Goal: Check status: Check status

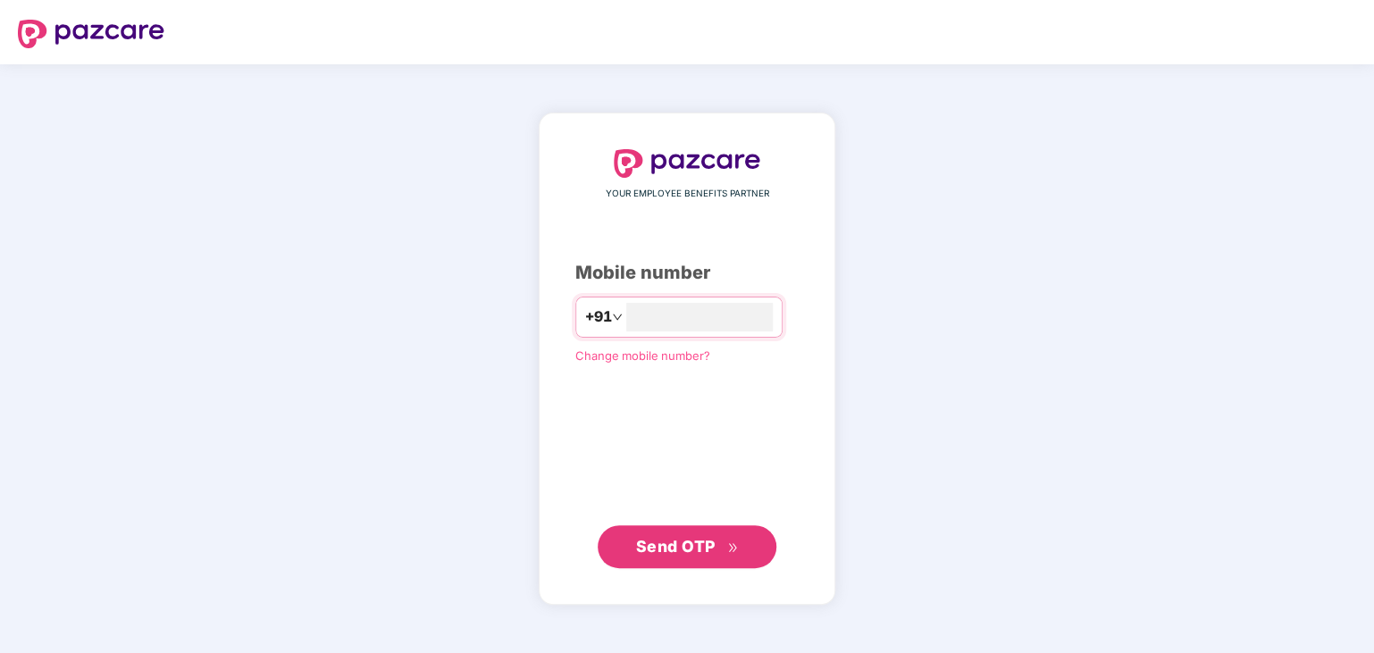
type input "**********"
click at [684, 552] on span "Send OTP" at bounding box center [676, 546] width 80 height 19
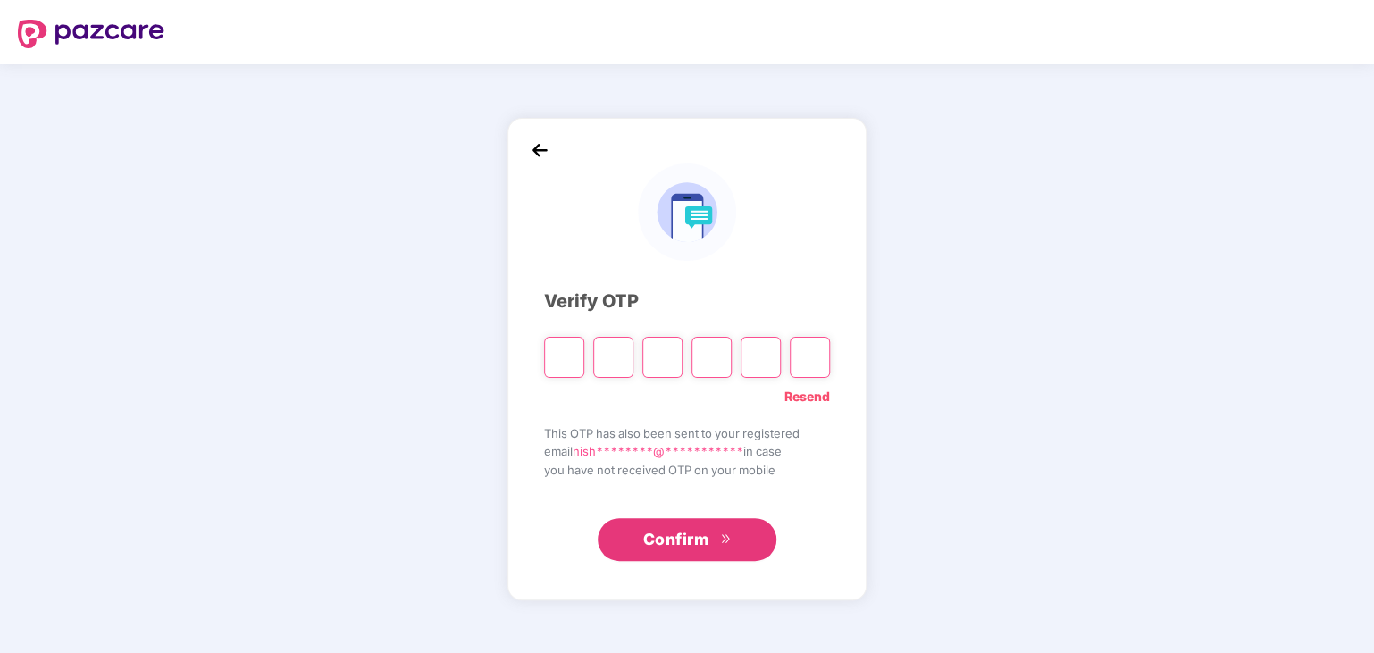
type input "*"
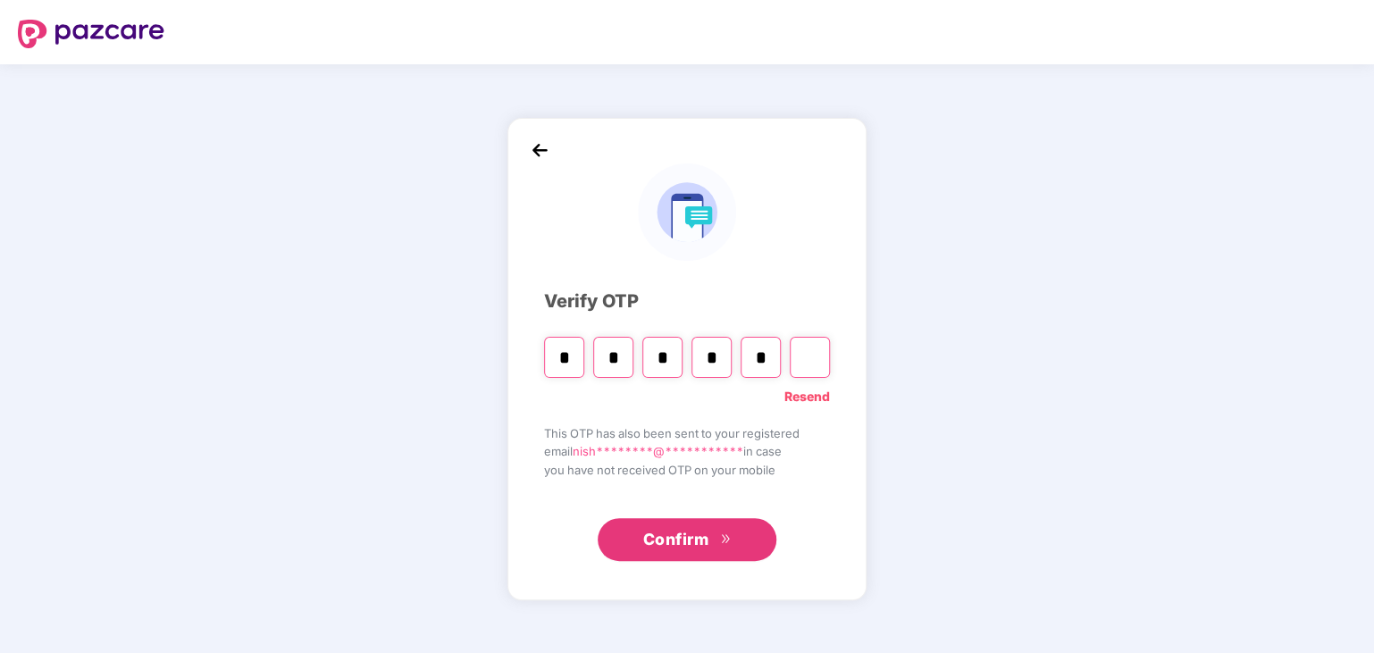
type input "*"
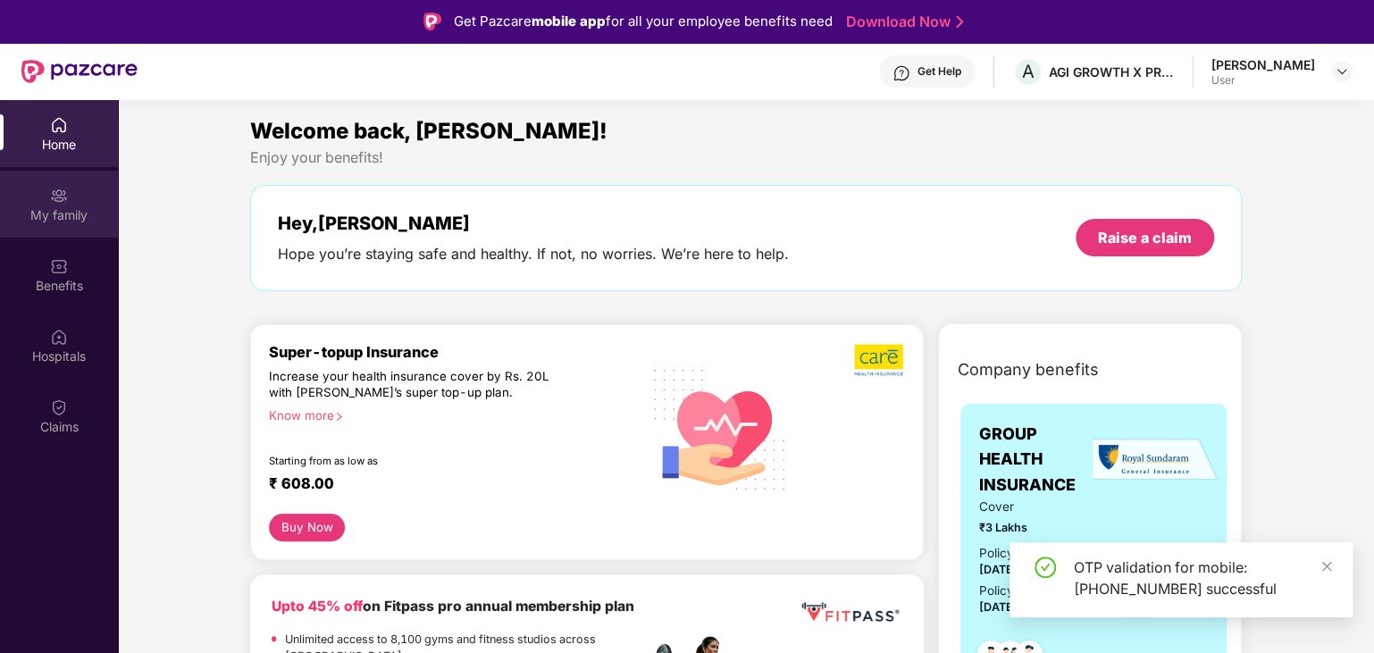
click at [54, 211] on div "My family" at bounding box center [59, 215] width 118 height 18
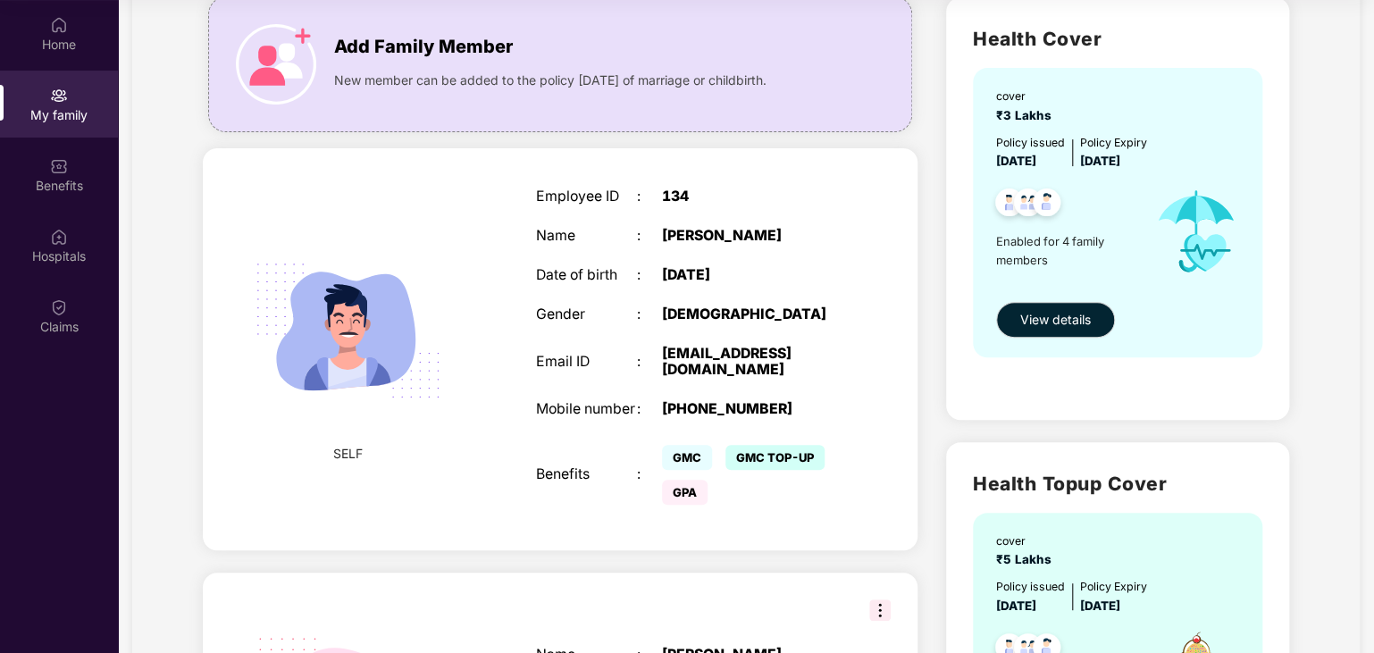
scroll to position [130, 0]
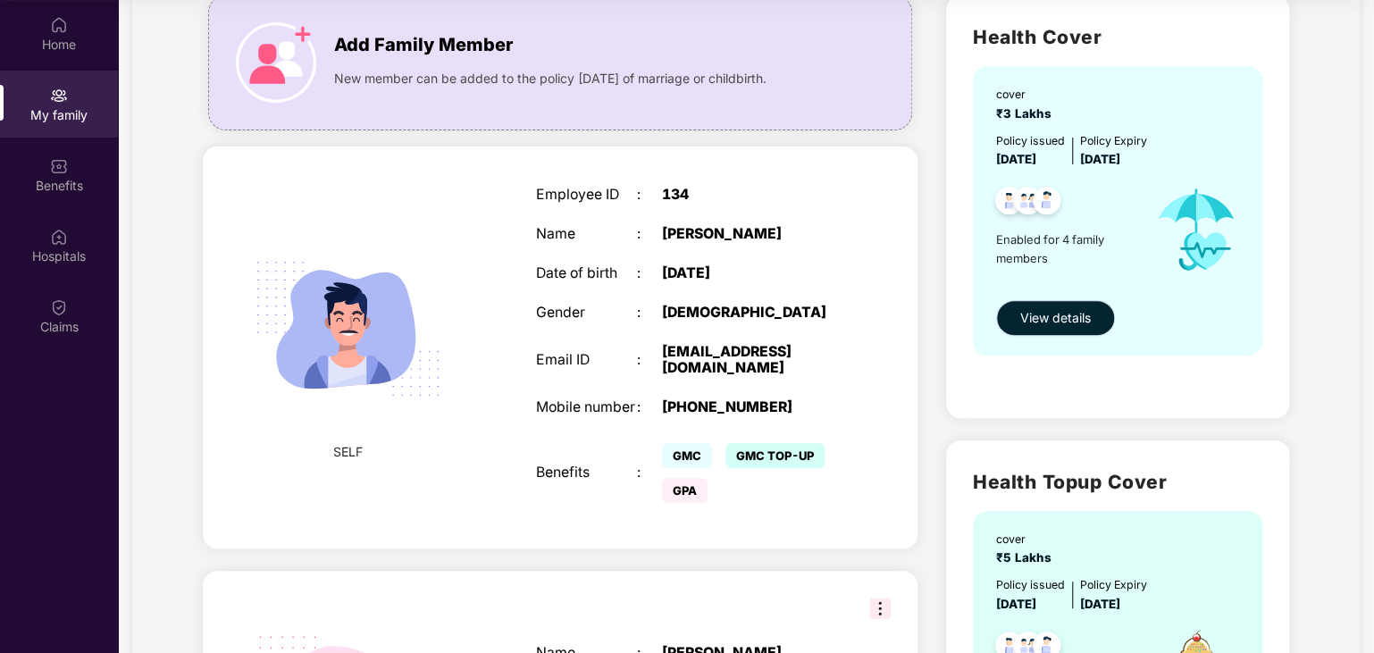
click at [1079, 319] on span "View details" at bounding box center [1055, 318] width 71 height 20
